Goal: Information Seeking & Learning: Learn about a topic

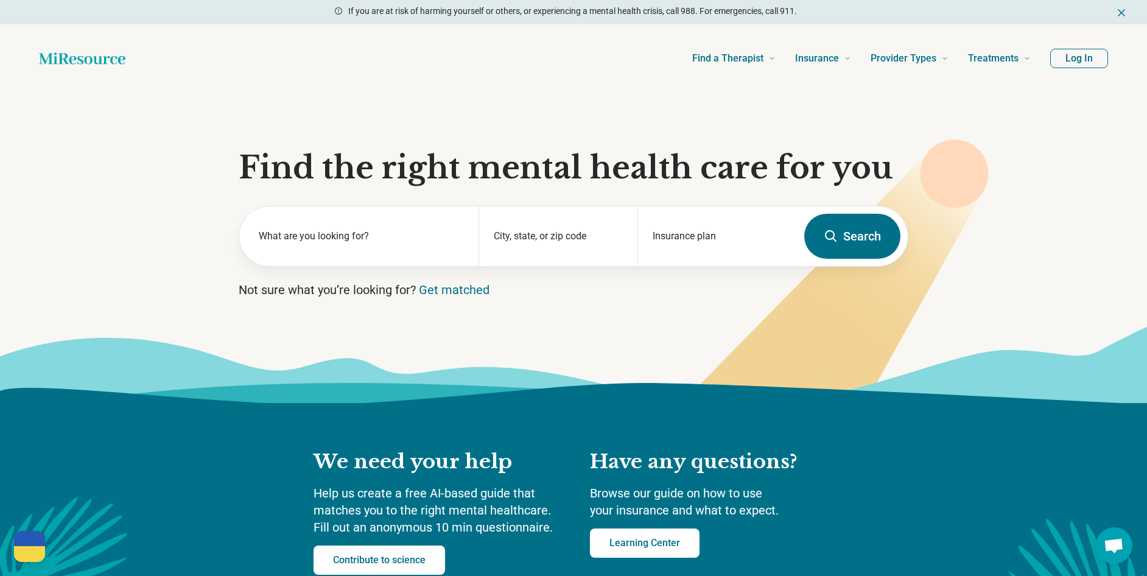
click at [125, 387] on icon at bounding box center [573, 393] width 1147 height 20
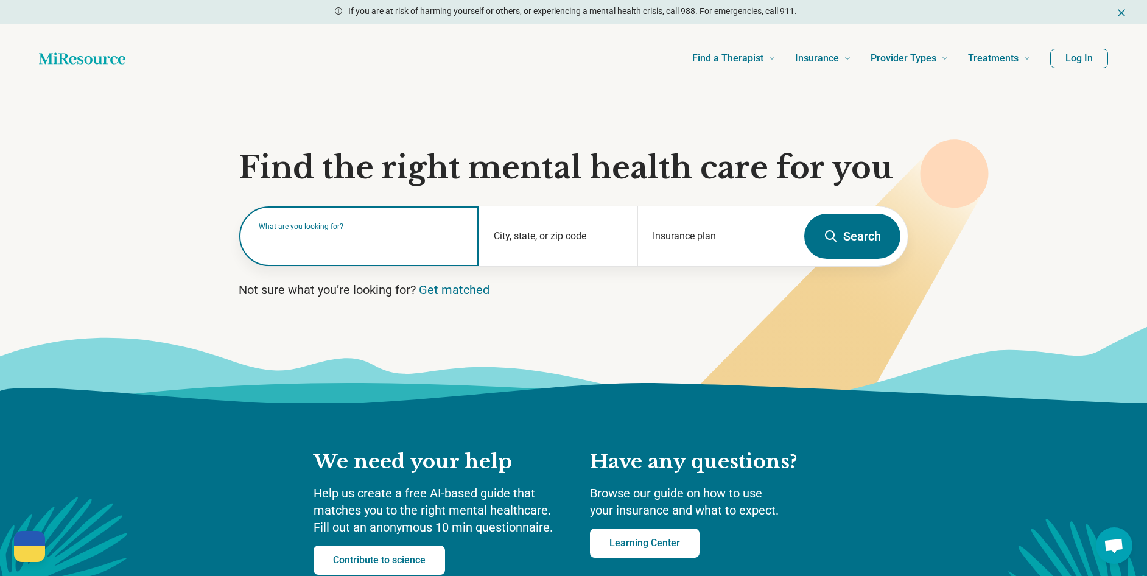
click at [365, 250] on div "What are you looking for?" at bounding box center [358, 236] width 239 height 60
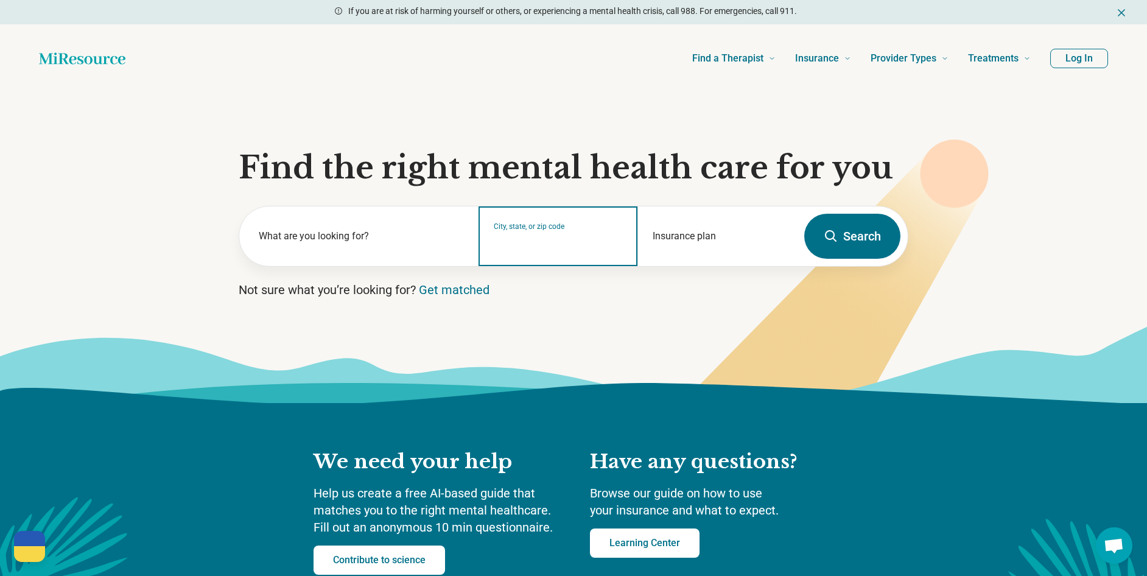
click at [581, 247] on input "City, state, or zip code" at bounding box center [559, 244] width 130 height 15
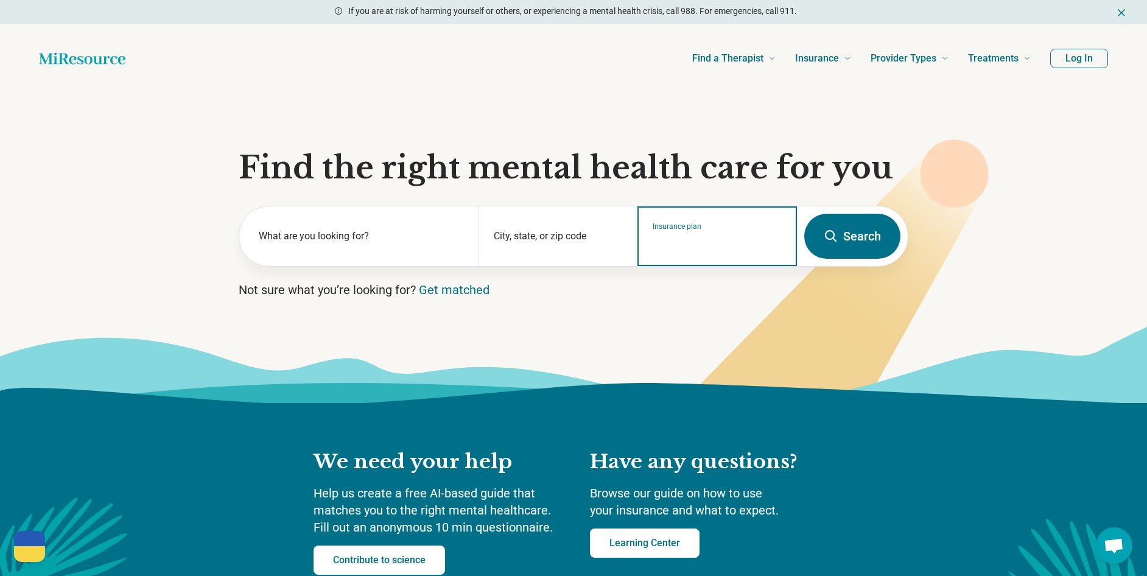
click at [674, 246] on input "Insurance plan" at bounding box center [718, 244] width 130 height 15
click at [742, 238] on input "Insurance plan" at bounding box center [718, 244] width 130 height 15
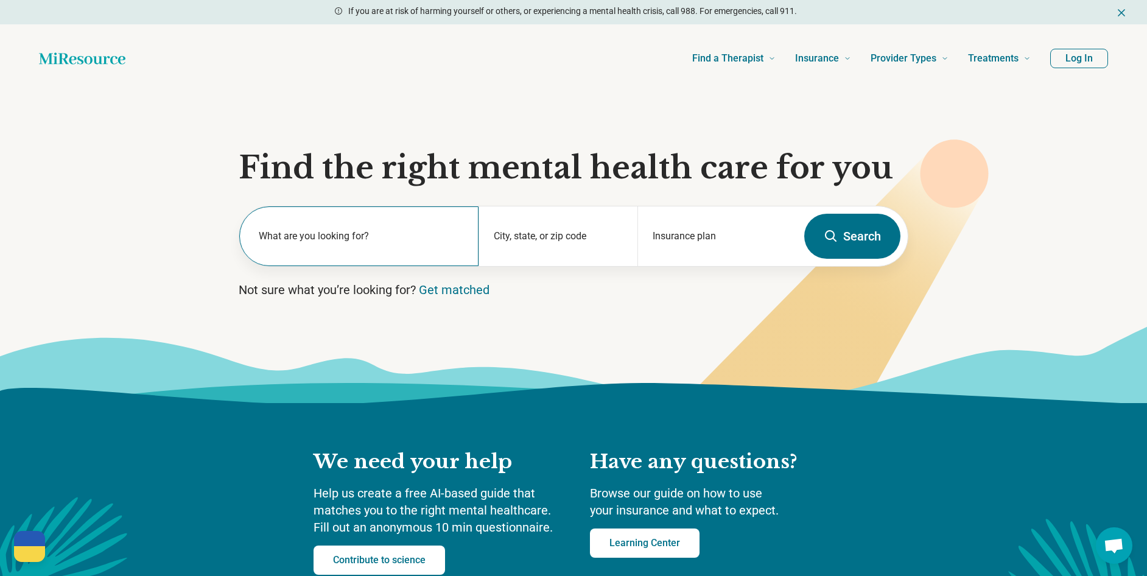
click at [364, 233] on label "What are you looking for?" at bounding box center [361, 236] width 205 height 15
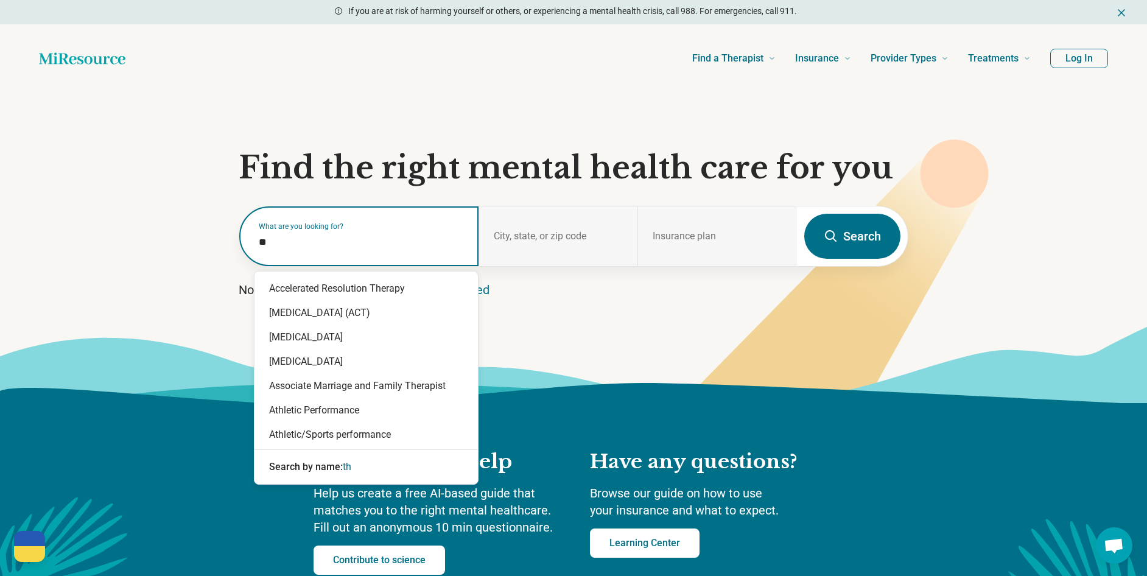
type input "*"
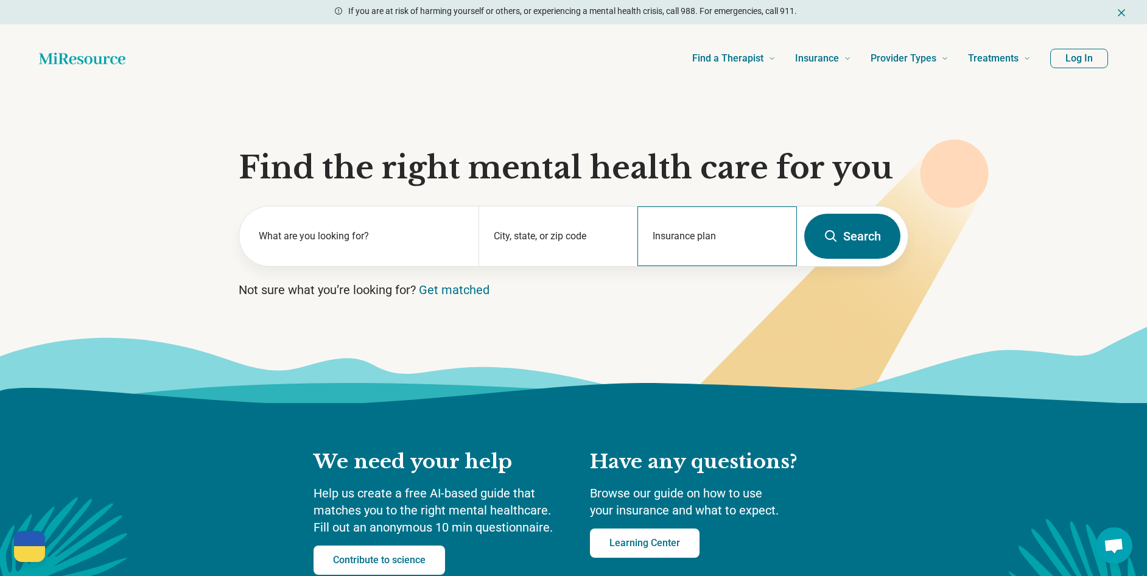
click at [647, 242] on div "Insurance plan" at bounding box center [717, 236] width 160 height 60
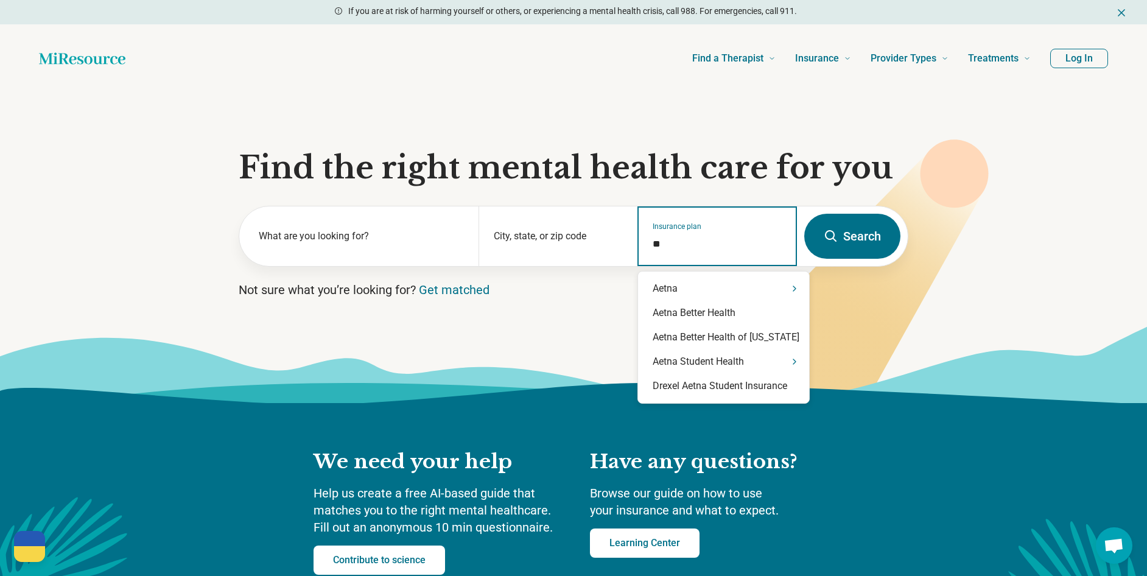
type input "***"
click at [725, 293] on div "Aetna" at bounding box center [723, 288] width 171 height 24
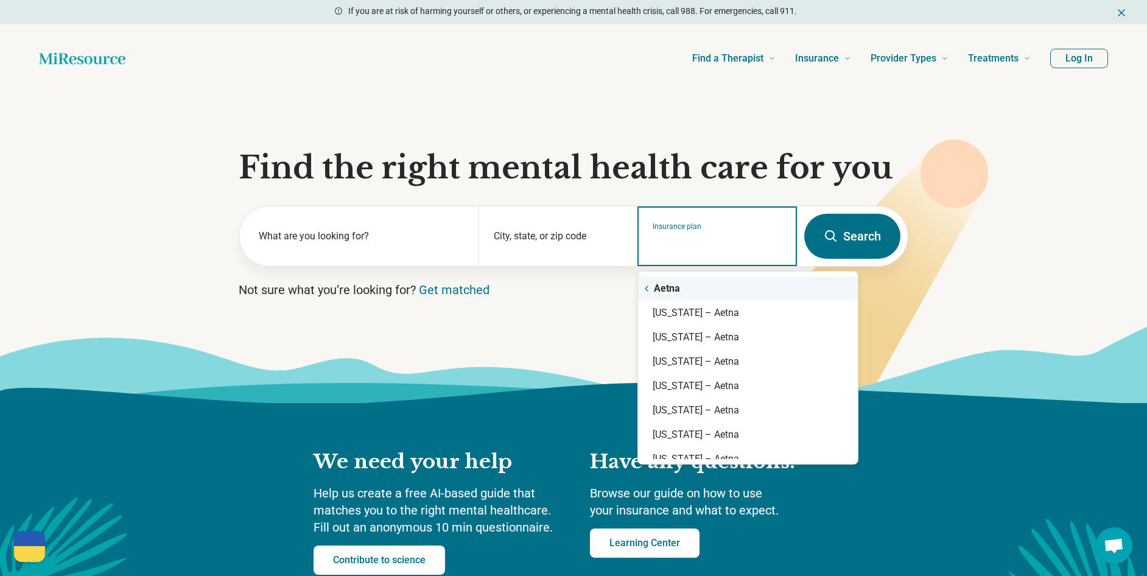
click at [729, 293] on div "Aetna" at bounding box center [748, 288] width 220 height 24
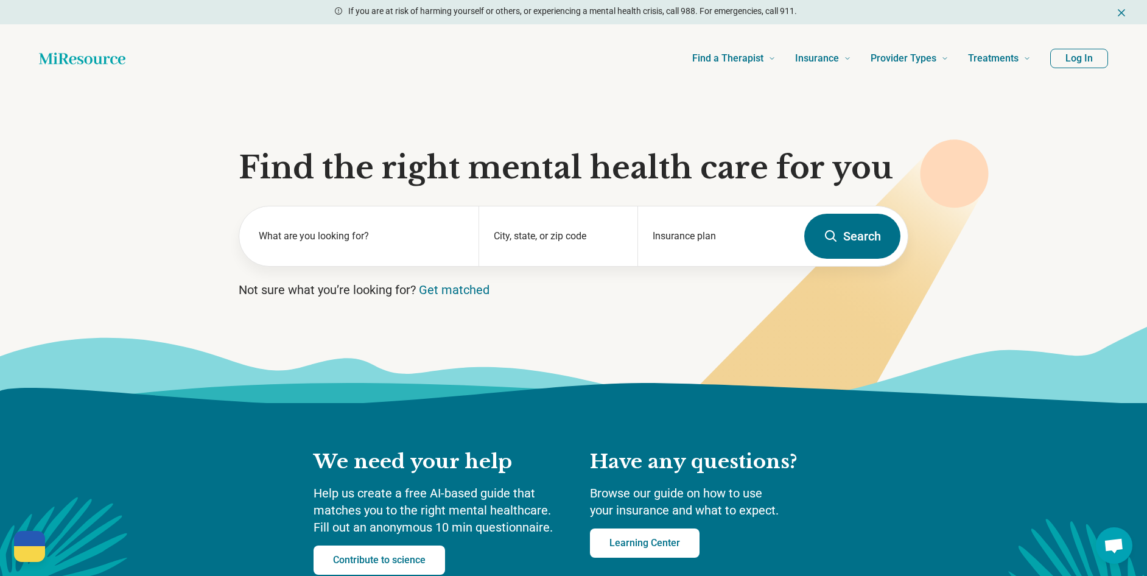
click at [584, 304] on section "Find the right mental health care for you What are you looking for? City, state…" at bounding box center [573, 248] width 1147 height 311
click at [382, 242] on label "What are you looking for?" at bounding box center [361, 236] width 205 height 15
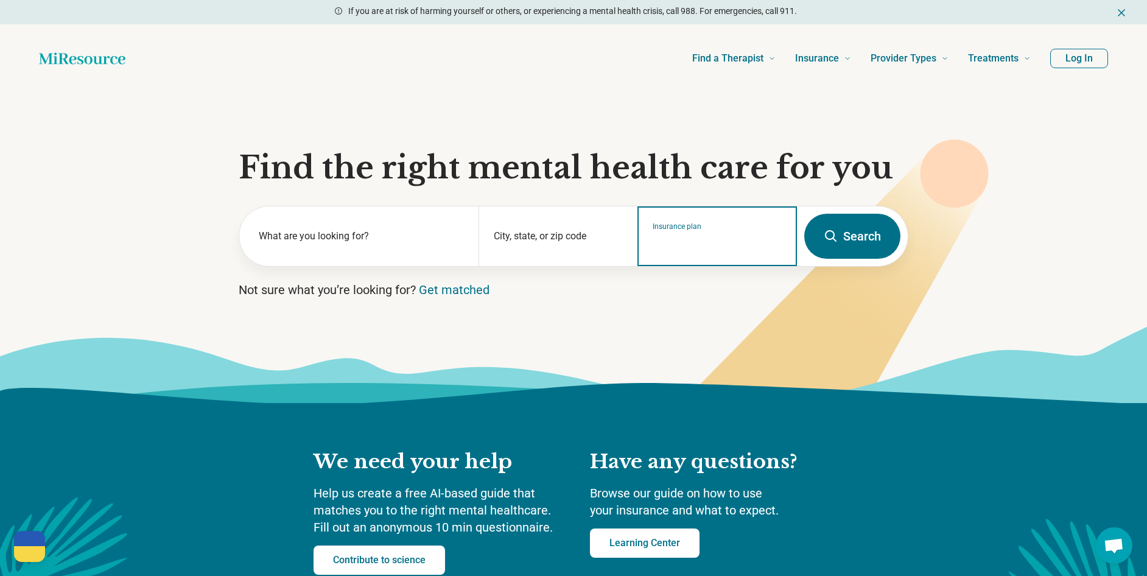
click at [732, 246] on input "Insurance plan" at bounding box center [718, 244] width 130 height 15
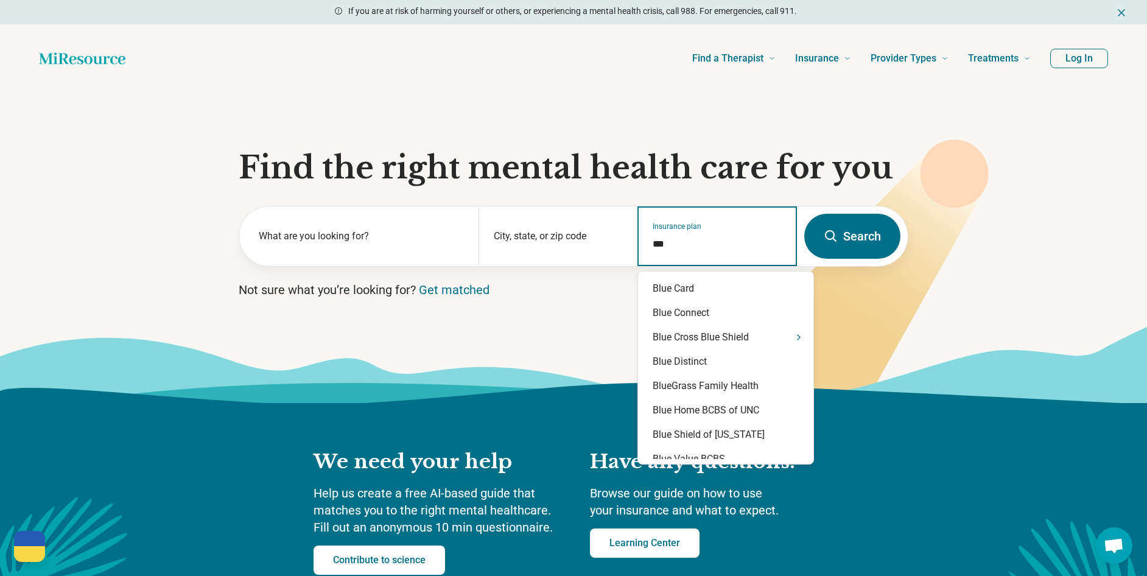
type input "****"
click at [679, 345] on div "Blue Cross Blue Shield" at bounding box center [725, 337] width 175 height 24
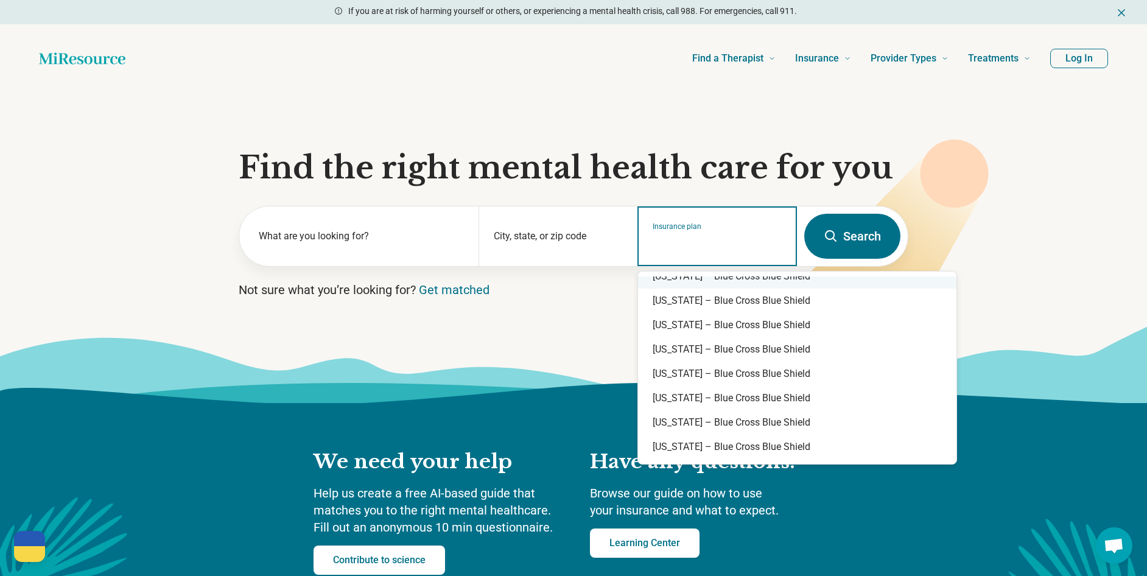
scroll to position [487, 0]
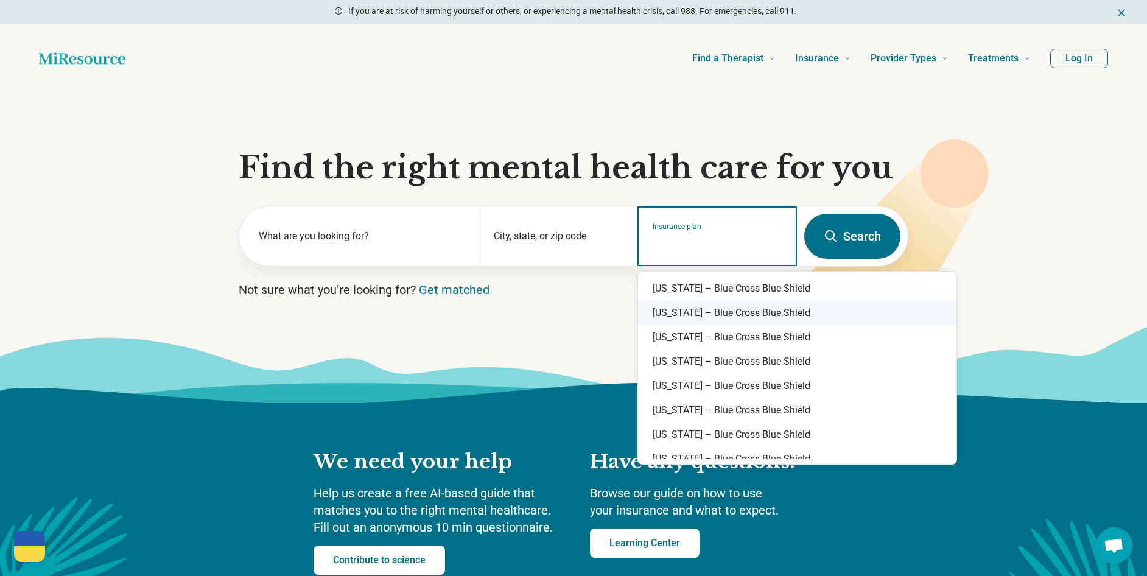
click at [703, 319] on div "[US_STATE] – Blue Cross Blue Shield" at bounding box center [797, 313] width 318 height 24
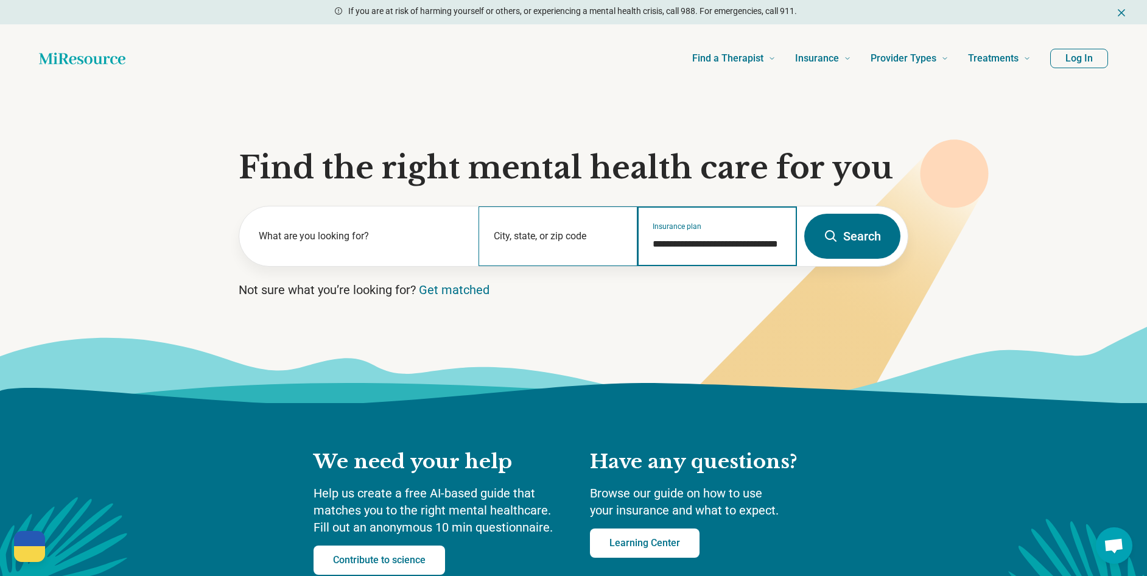
type input "**********"
click at [598, 253] on div "City, state, or zip code" at bounding box center [559, 236] width 160 height 60
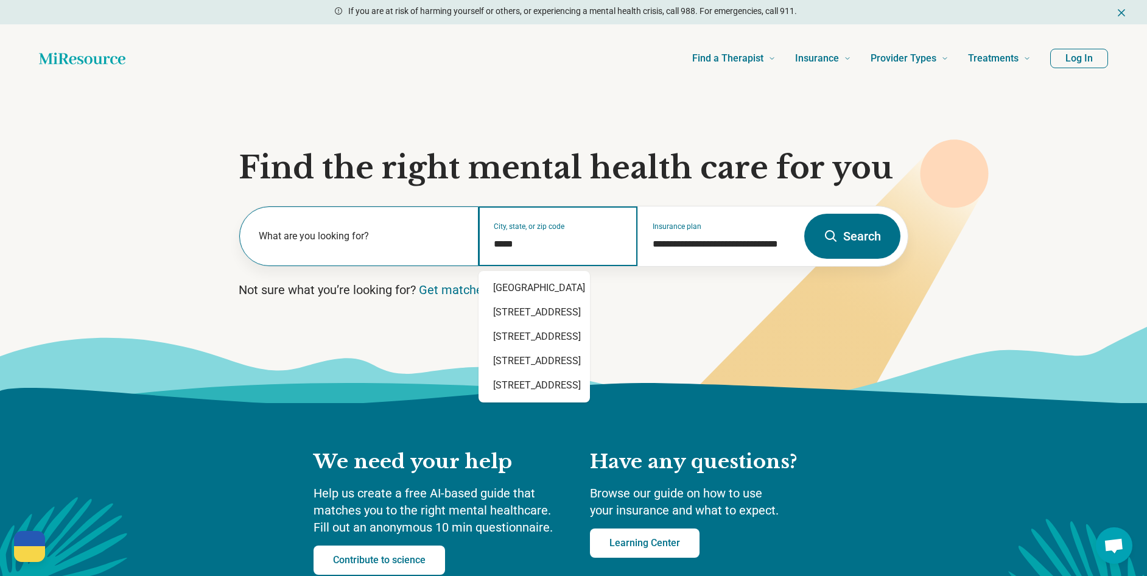
type input "*****"
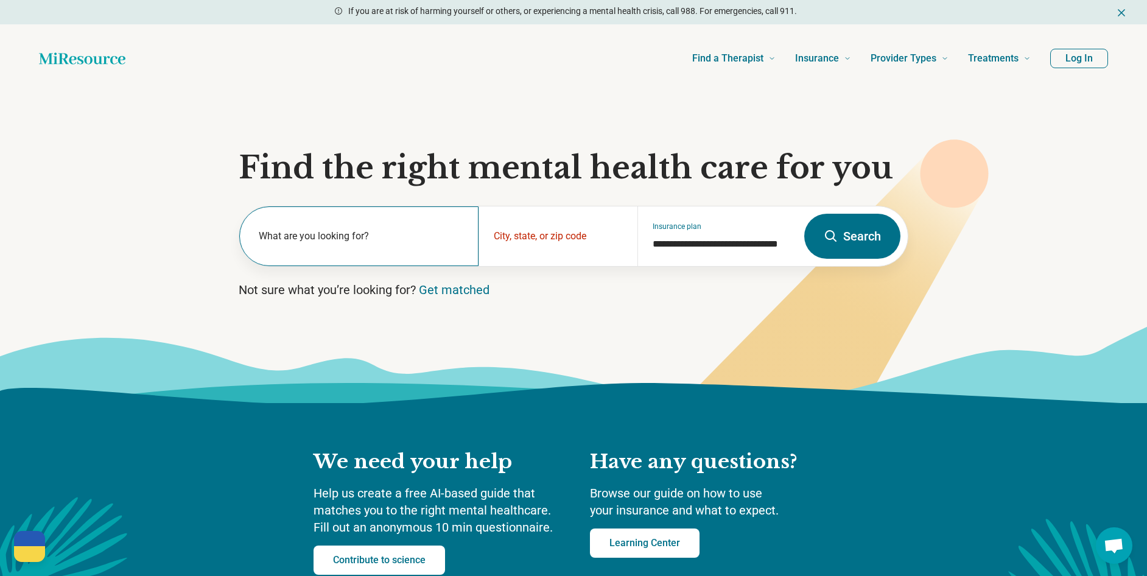
click at [398, 217] on div "What are you looking for?" at bounding box center [358, 236] width 239 height 60
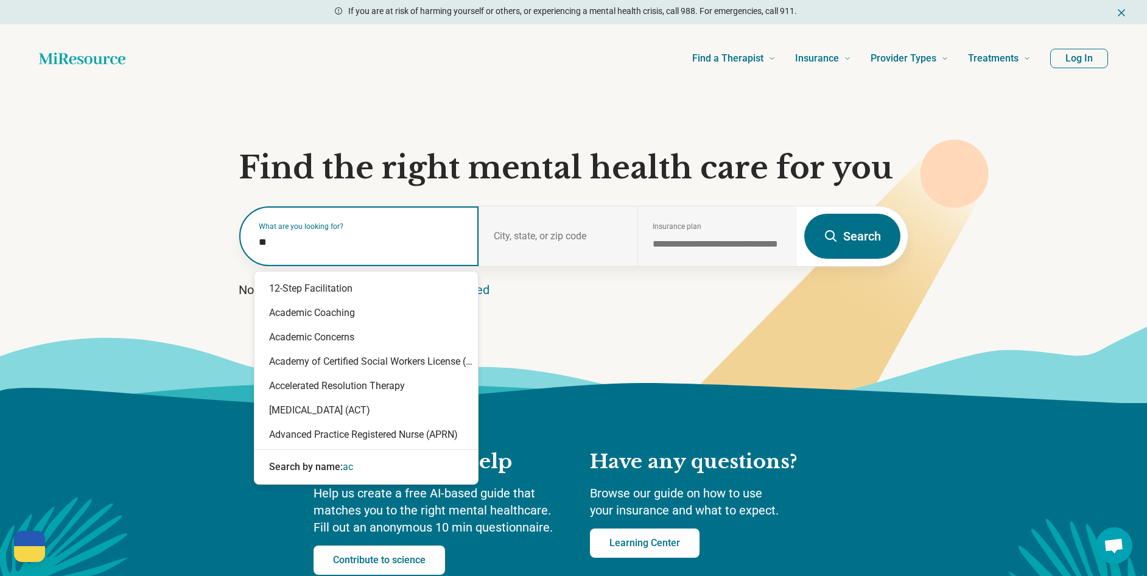
type input "***"
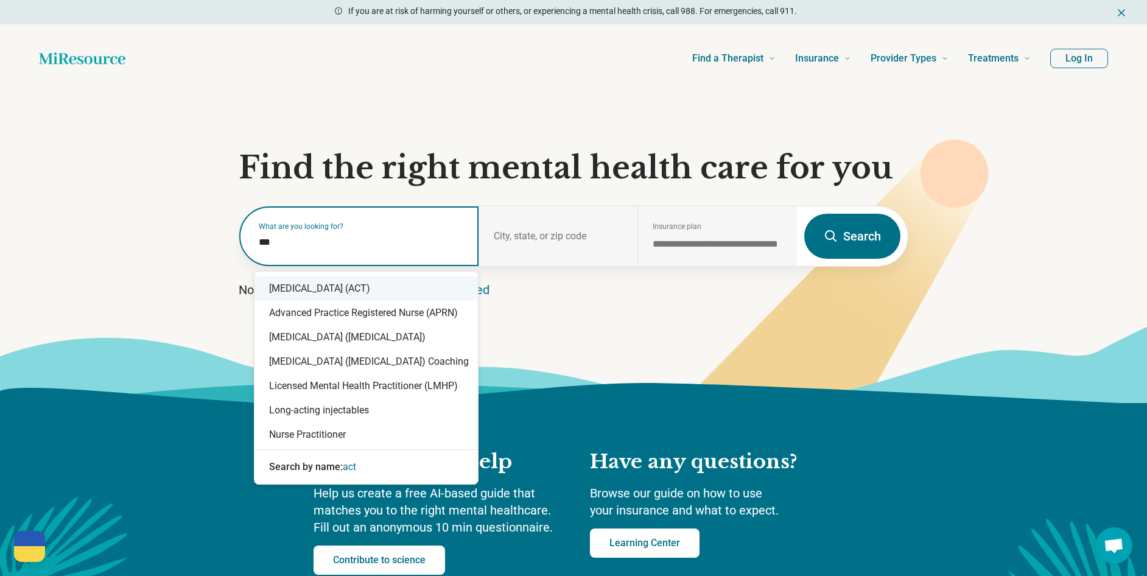
click at [362, 288] on div "[MEDICAL_DATA] (ACT)" at bounding box center [365, 288] width 223 height 24
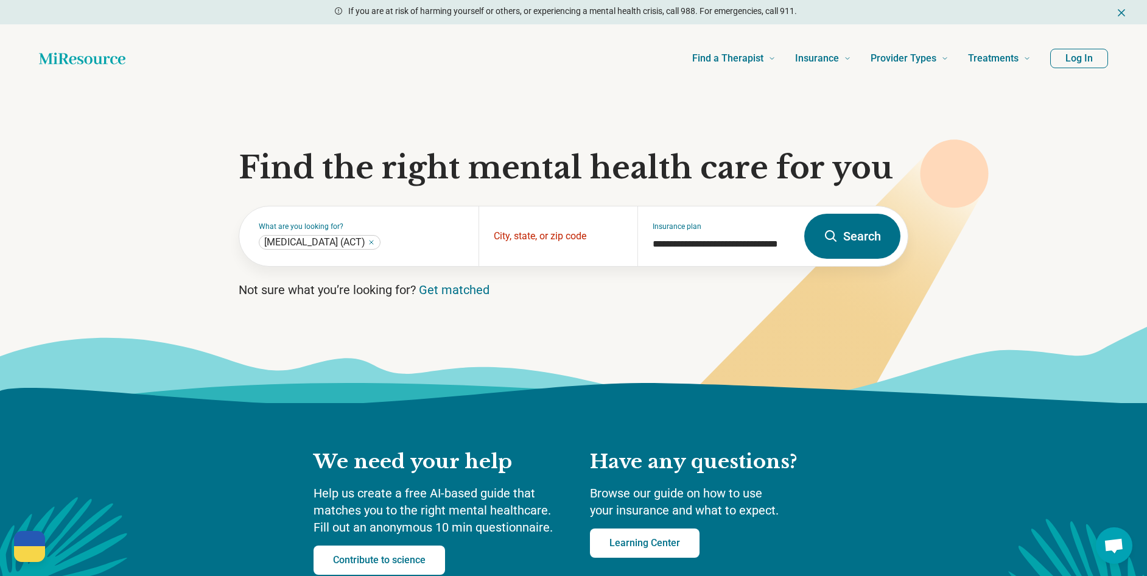
click at [837, 244] on icon at bounding box center [831, 236] width 15 height 15
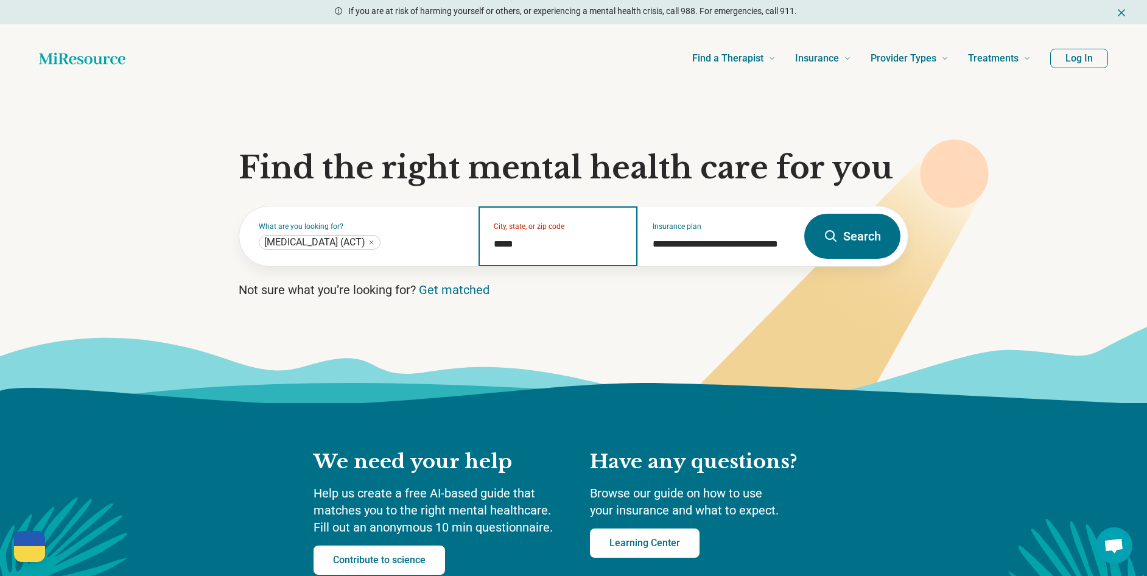
type input "*****"
click at [829, 245] on button "Search" at bounding box center [852, 236] width 96 height 45
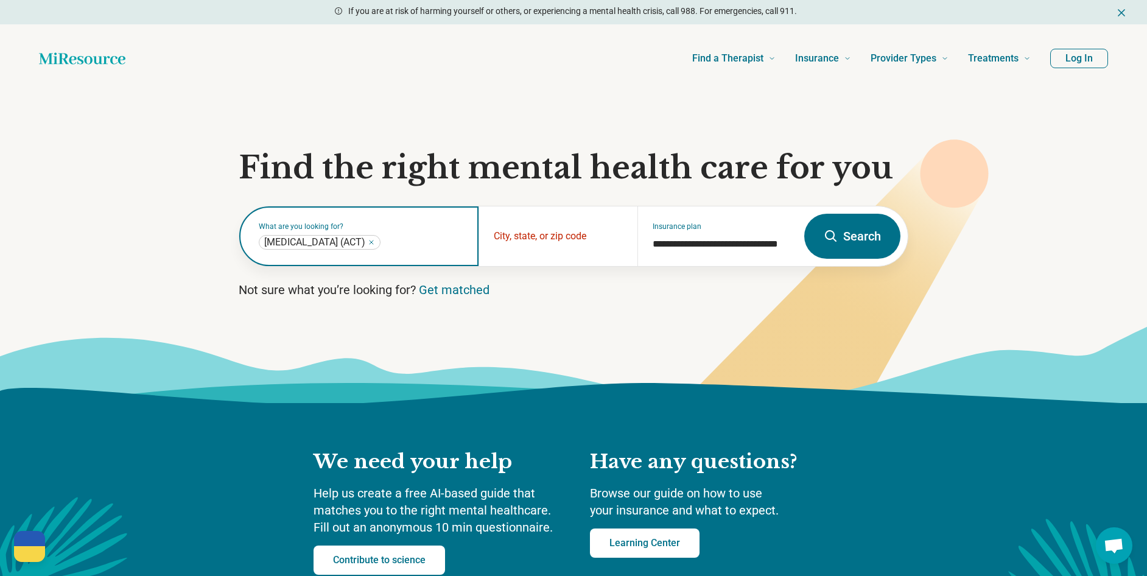
click at [375, 239] on icon "Remove" at bounding box center [371, 242] width 7 height 7
click at [876, 229] on button "Search" at bounding box center [852, 236] width 96 height 45
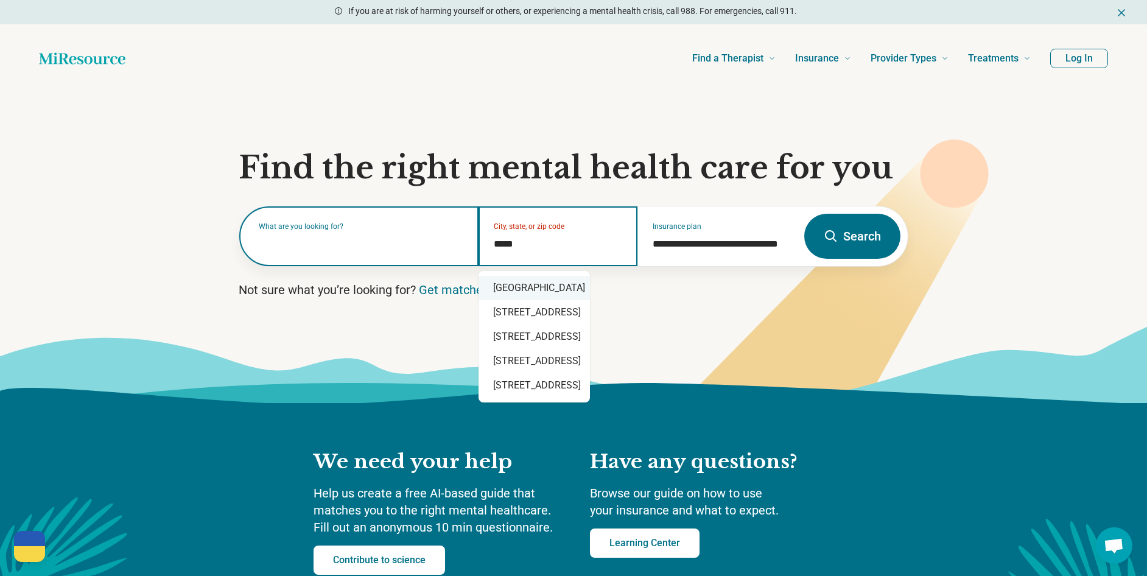
click at [574, 281] on div "[GEOGRAPHIC_DATA]" at bounding box center [534, 288] width 111 height 24
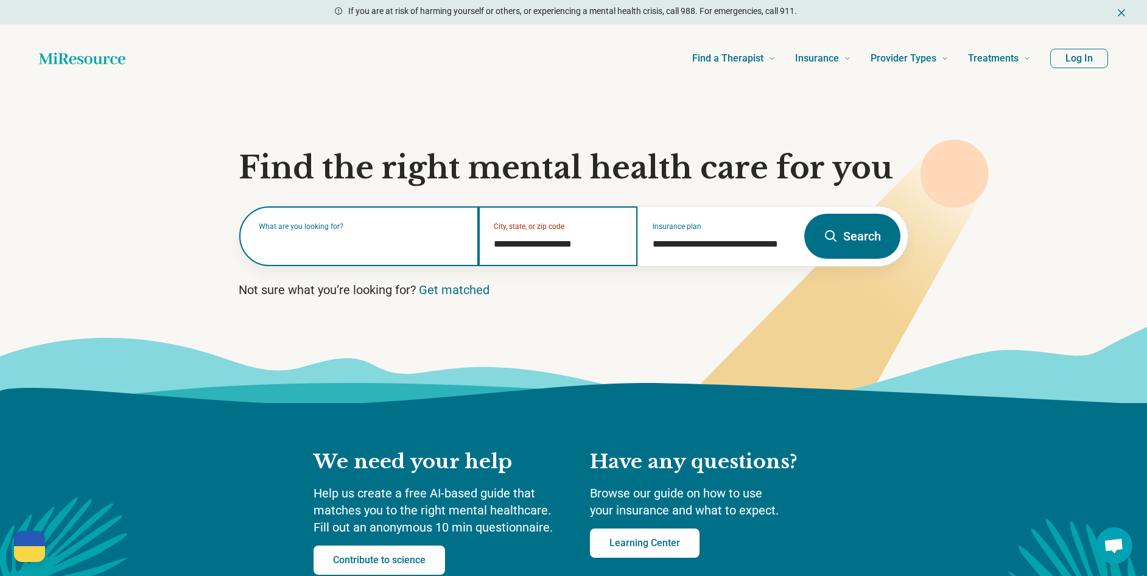
type input "**********"
click at [856, 225] on button "Search" at bounding box center [852, 236] width 96 height 45
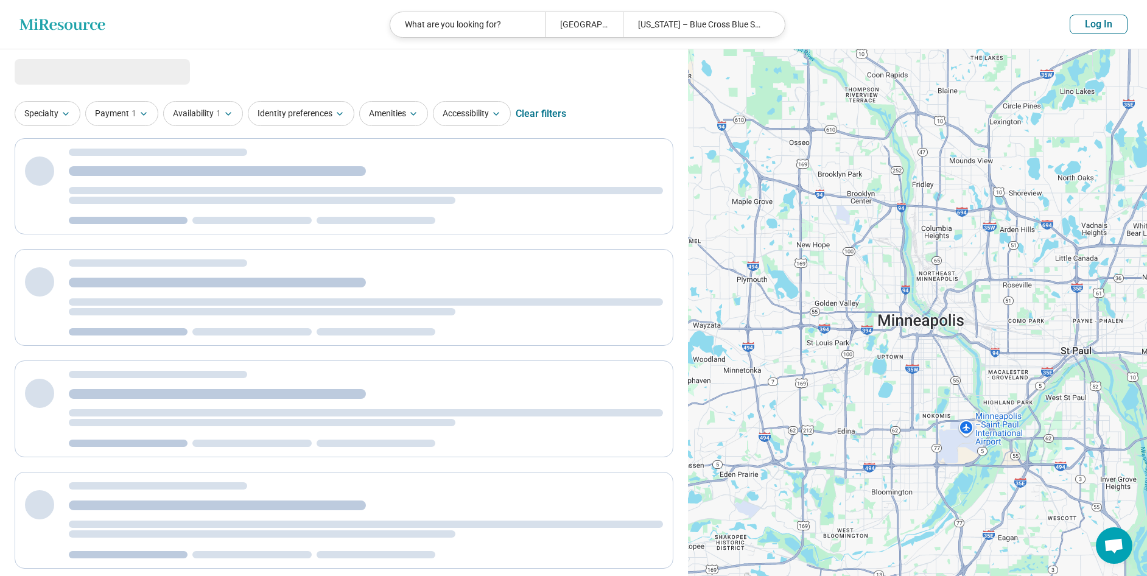
select select "***"
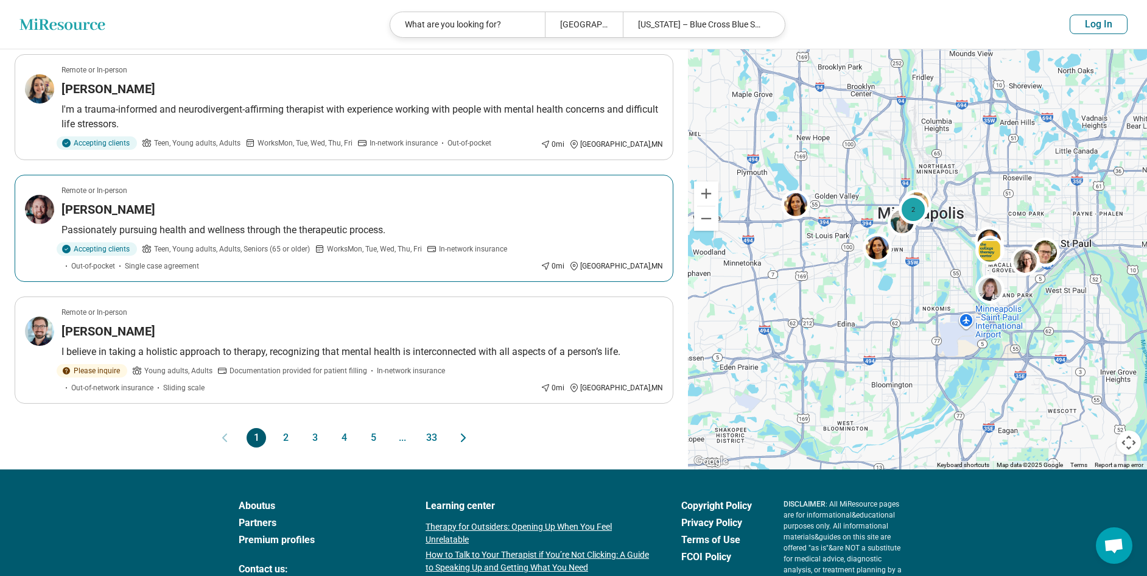
scroll to position [1035, 0]
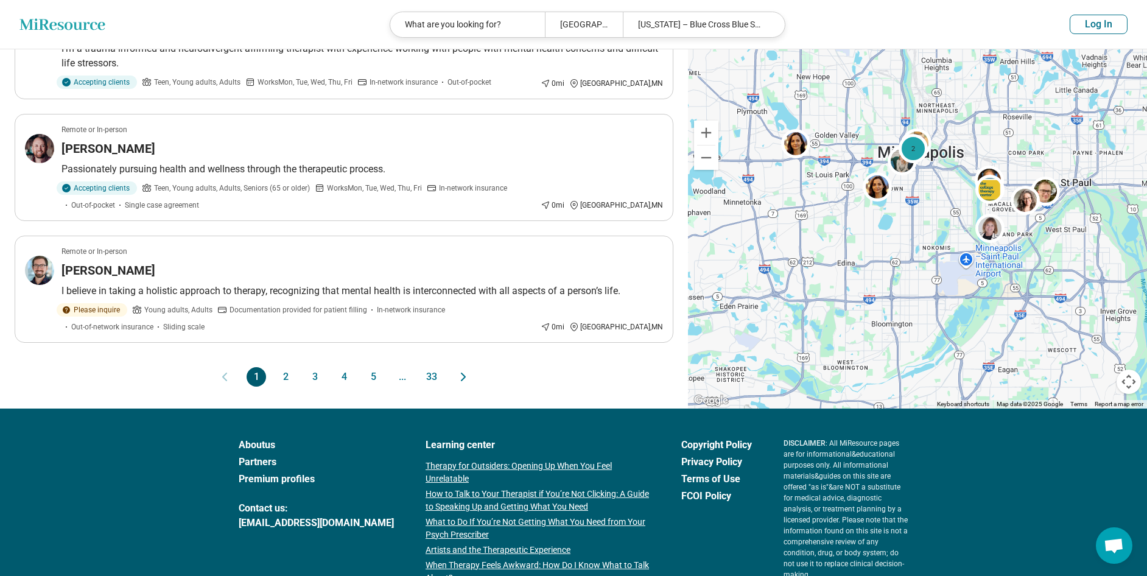
click at [427, 373] on button "33" at bounding box center [431, 376] width 19 height 19
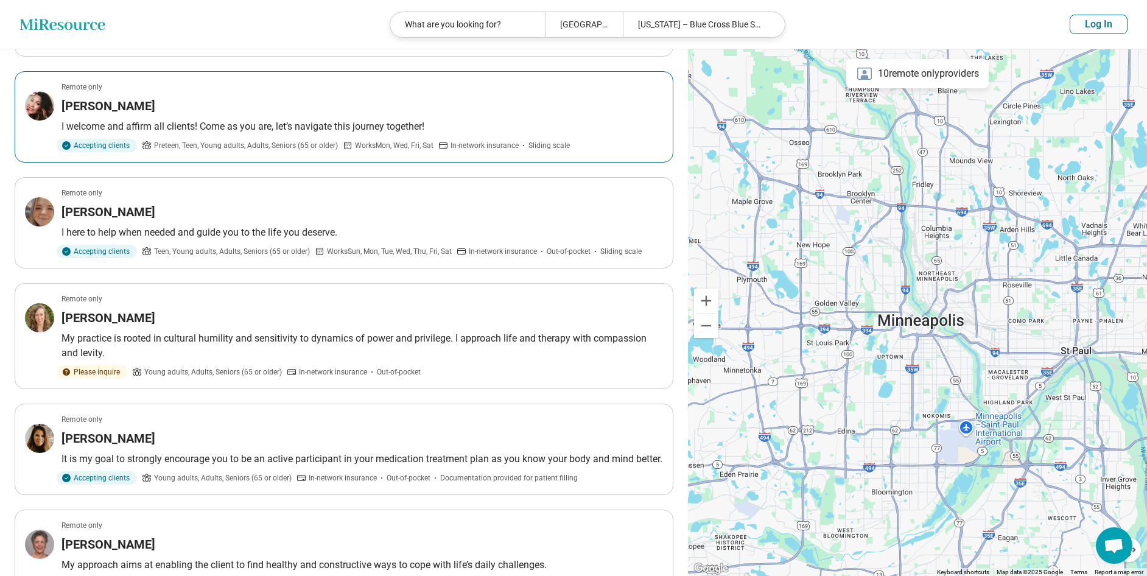
scroll to position [0, 0]
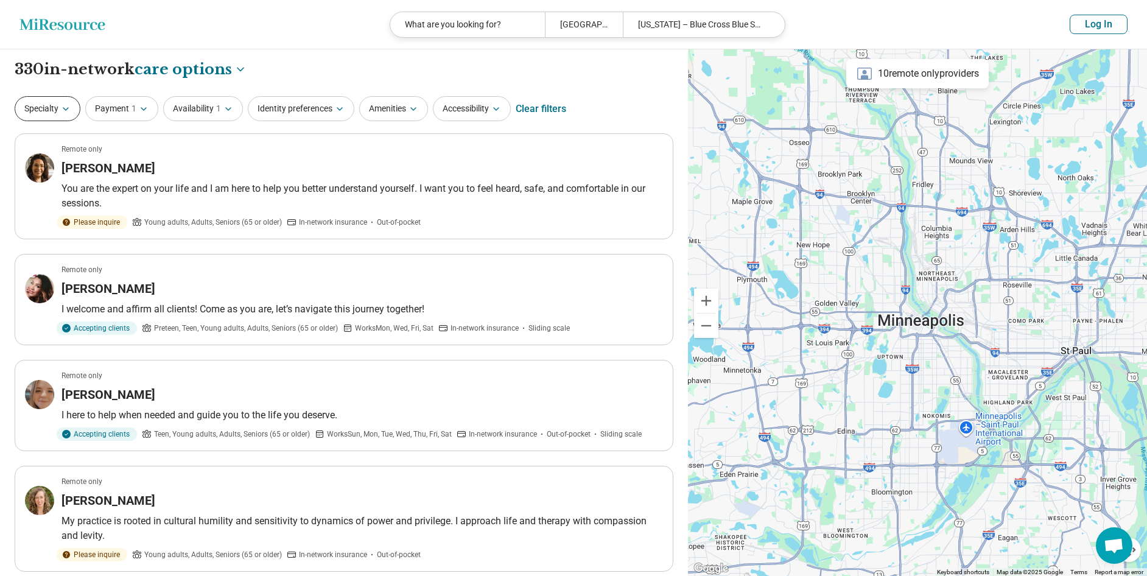
click at [57, 111] on button "Specialty" at bounding box center [48, 108] width 66 height 25
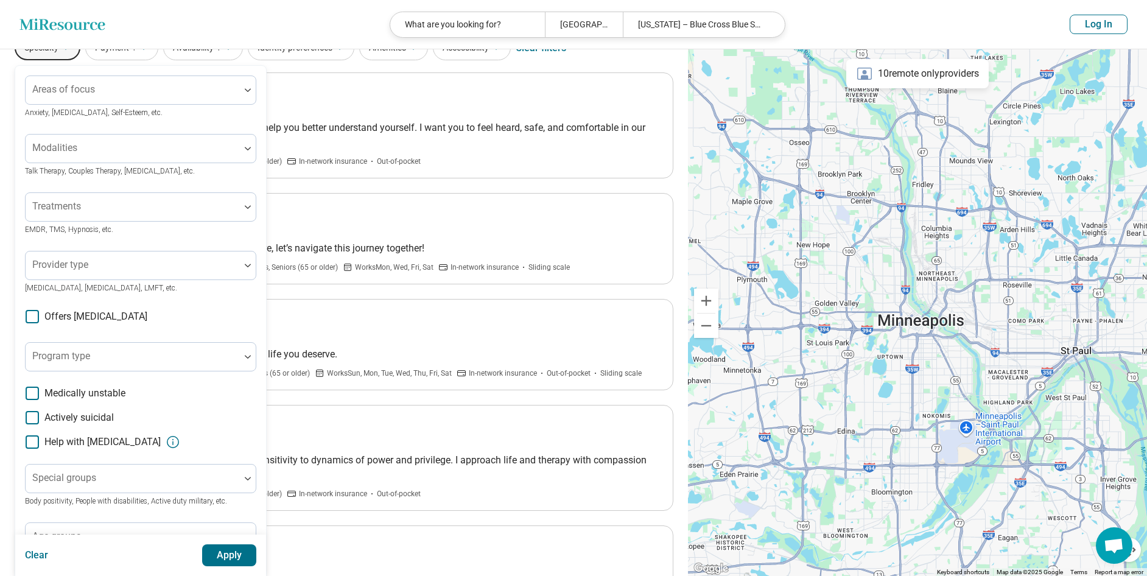
scroll to position [183, 0]
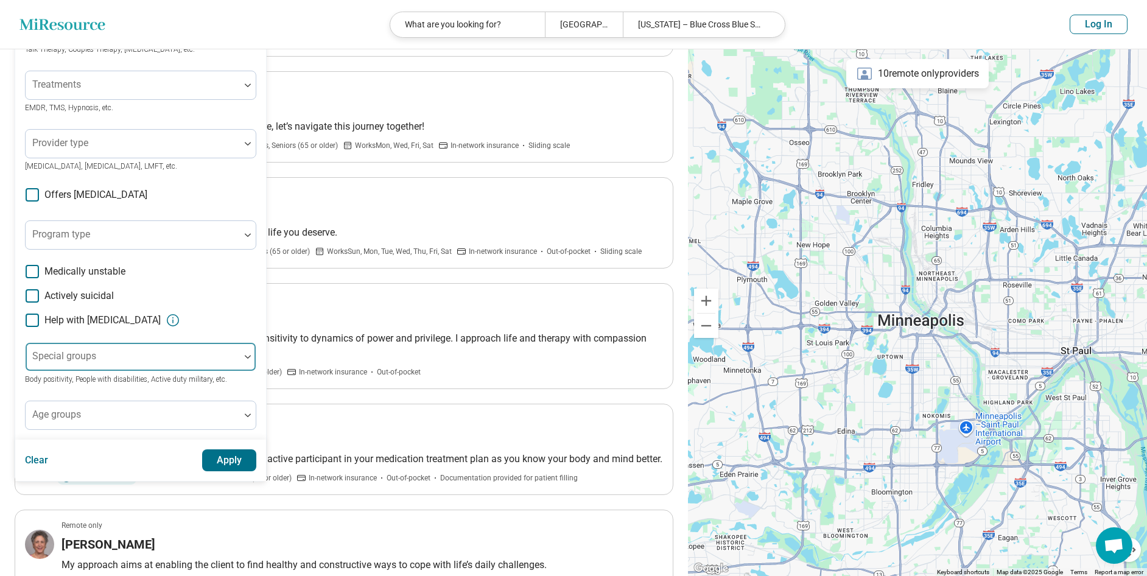
click at [114, 356] on div at bounding box center [132, 361] width 205 height 17
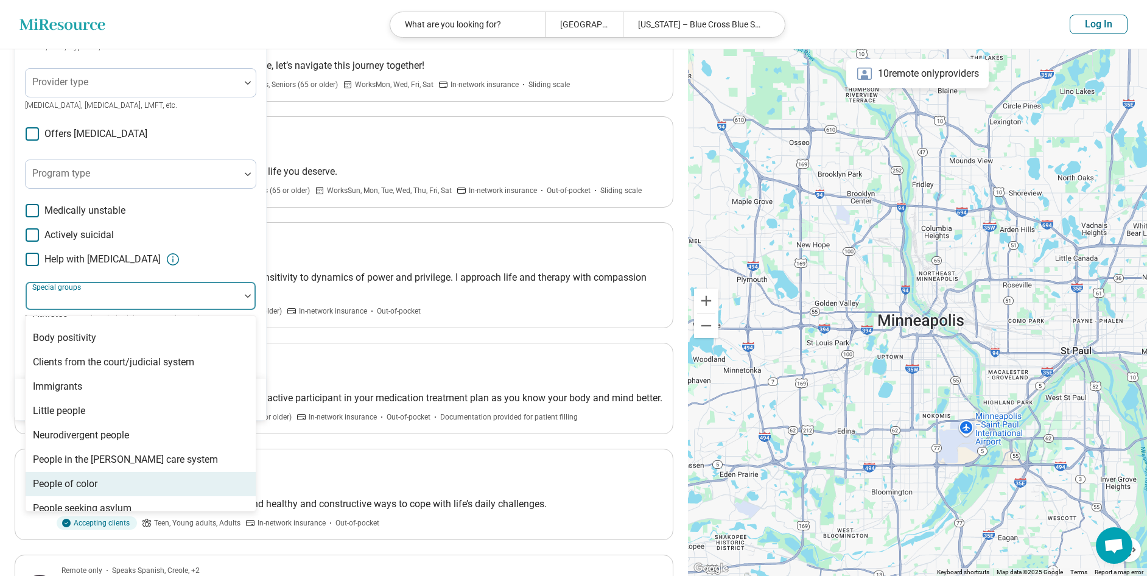
scroll to position [0, 0]
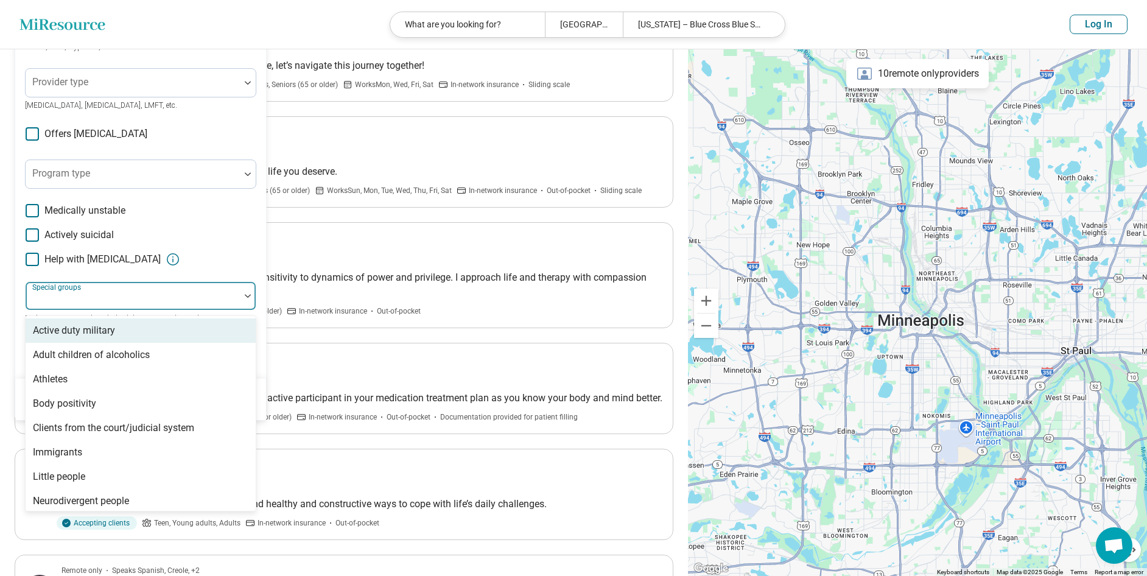
click at [222, 128] on div "Areas of focus Anxiety, [MEDICAL_DATA], Self-Esteem, etc. Modalities Talk Thera…" at bounding box center [140, 131] width 231 height 476
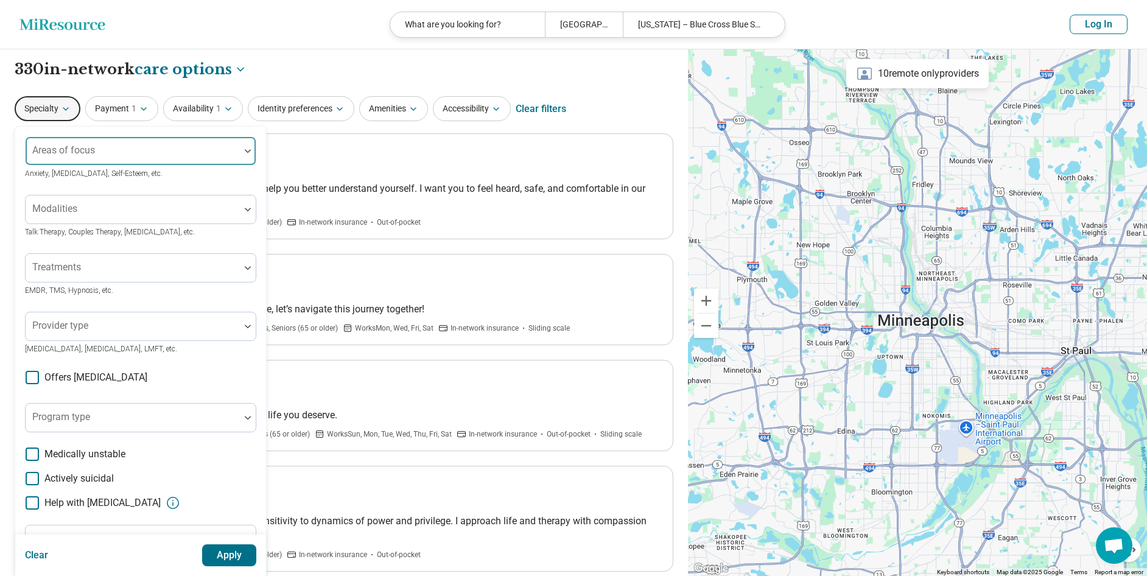
click at [155, 155] on div at bounding box center [132, 155] width 205 height 17
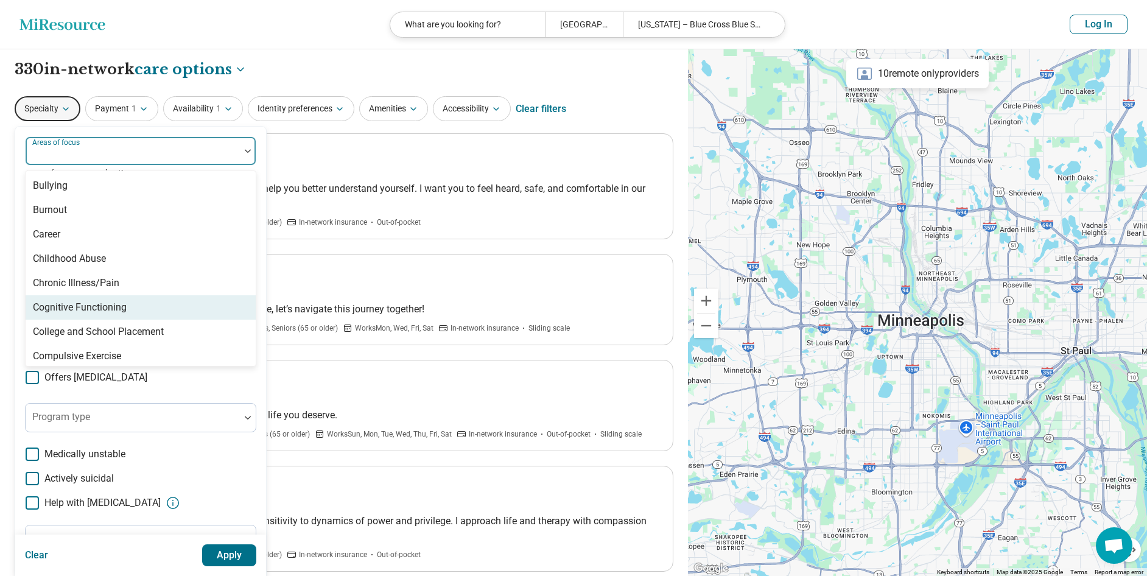
scroll to position [426, 0]
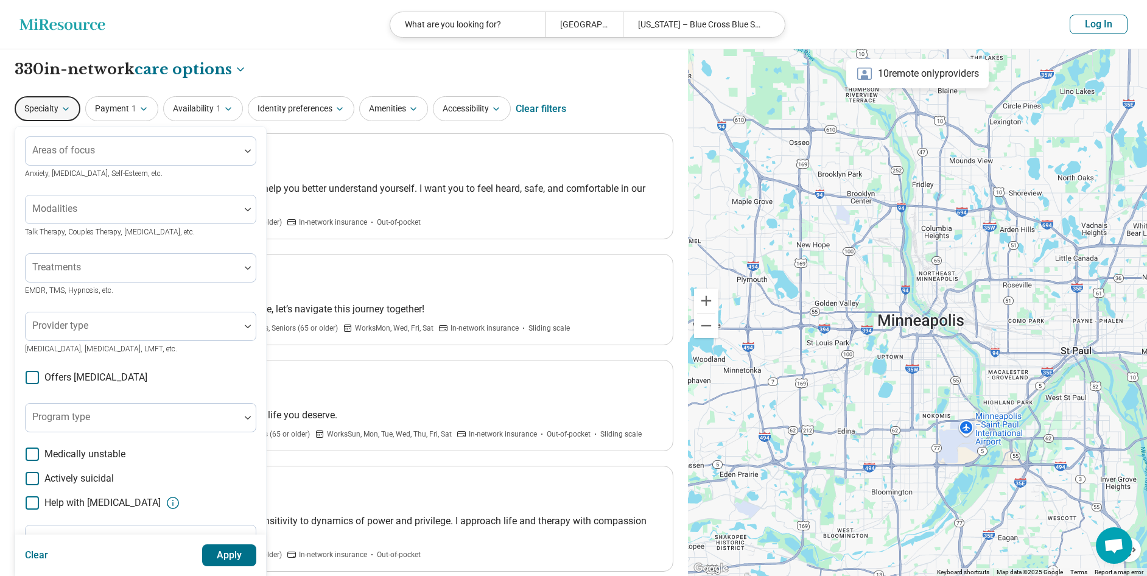
click at [258, 138] on div "Areas of focus Anxiety, [MEDICAL_DATA], Self-Esteem, etc. Modalities Talk Thera…" at bounding box center [140, 375] width 251 height 496
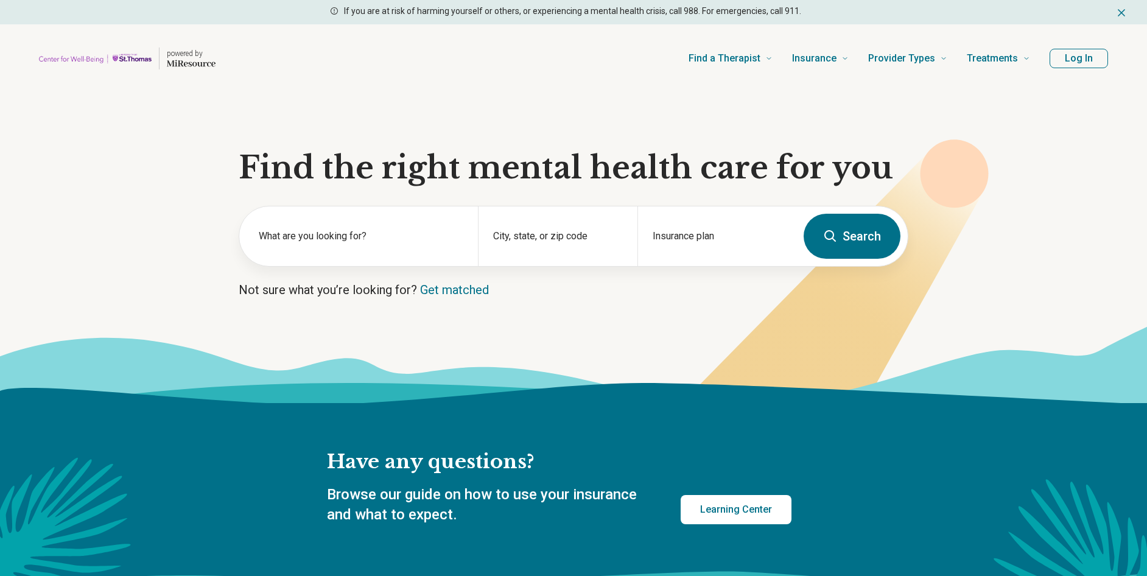
click at [184, 381] on icon at bounding box center [570, 401] width 1157 height 151
